Goal: Information Seeking & Learning: Learn about a topic

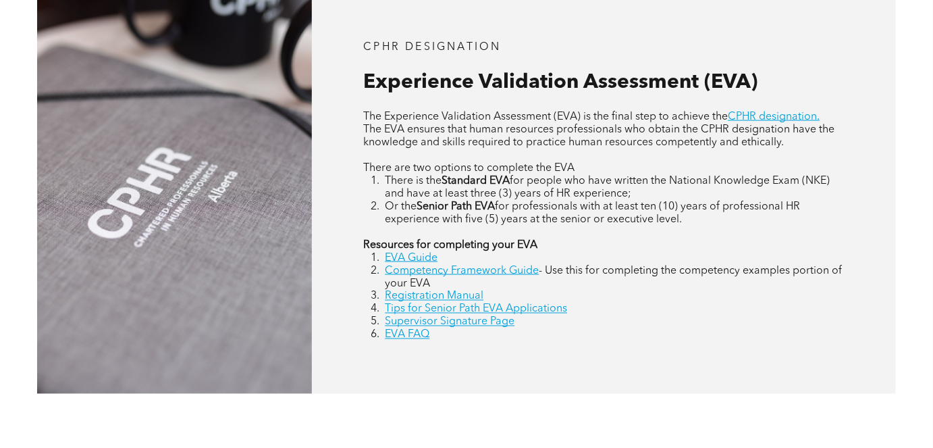
scroll to position [600, 0]
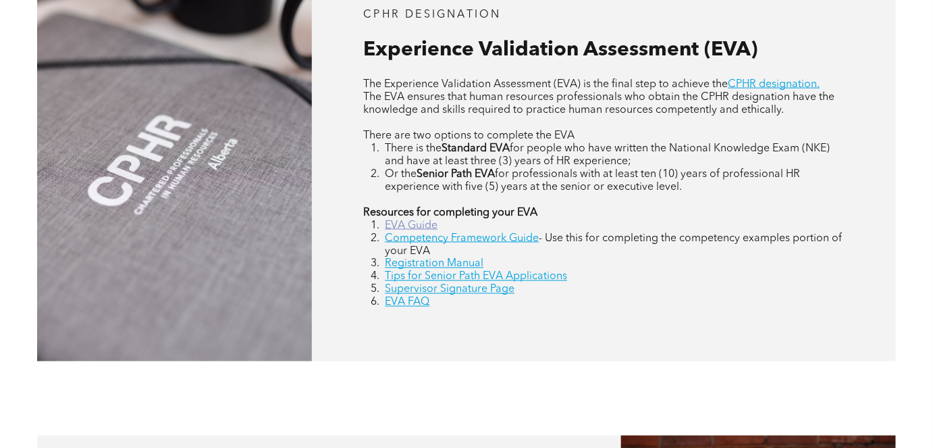
click at [205, 95] on link "EVA Guide" at bounding box center [411, 225] width 53 height 11
click at [205, 95] on link "Competency Framework Guide" at bounding box center [462, 238] width 154 height 11
click at [205, 95] on link "Registration Manual" at bounding box center [434, 264] width 99 height 11
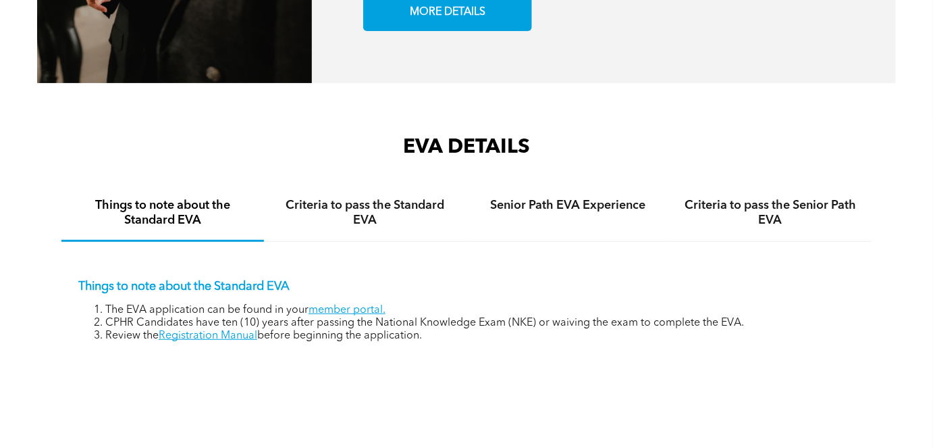
scroll to position [1827, 0]
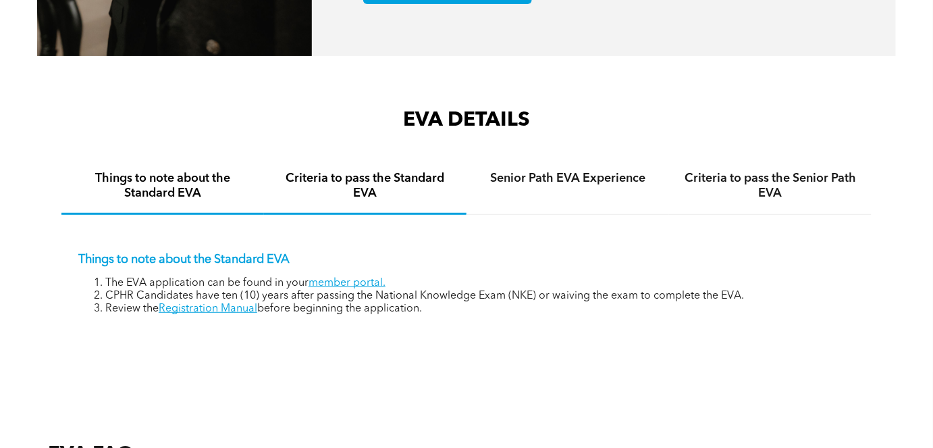
click at [205, 95] on h4 "Criteria to pass the Standard EVA" at bounding box center [365, 186] width 178 height 30
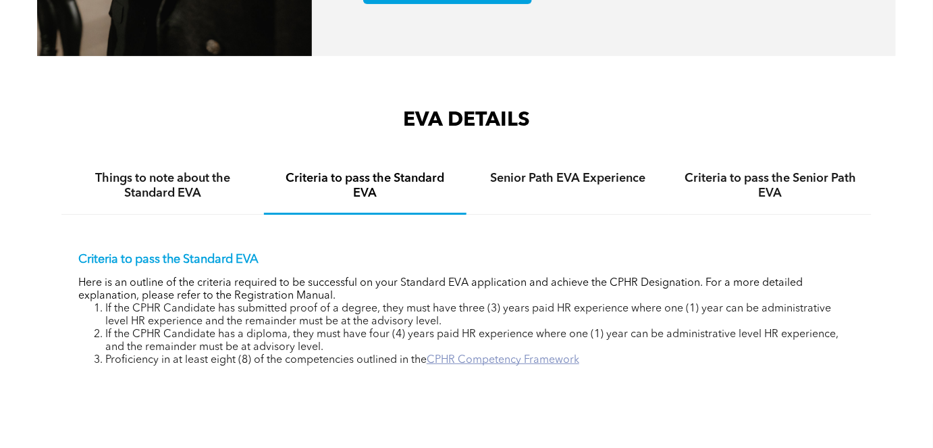
click at [205, 95] on link "CPHR Competency Framework" at bounding box center [503, 359] width 153 height 11
